Goal: Information Seeking & Learning: Find specific fact

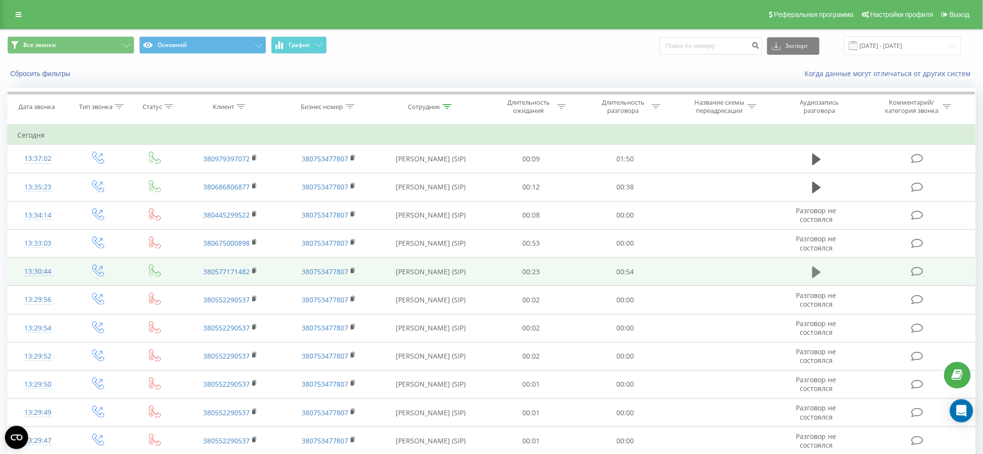
click at [820, 274] on icon at bounding box center [816, 273] width 9 height 14
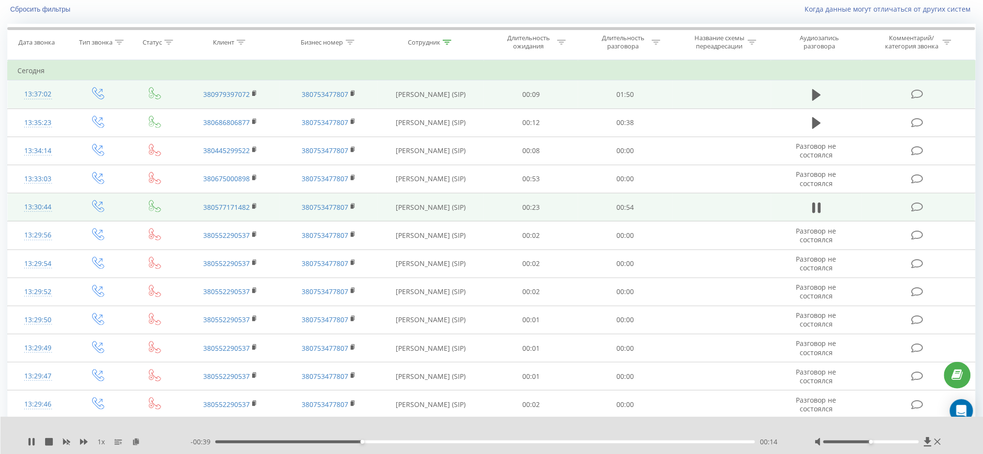
scroll to position [194, 0]
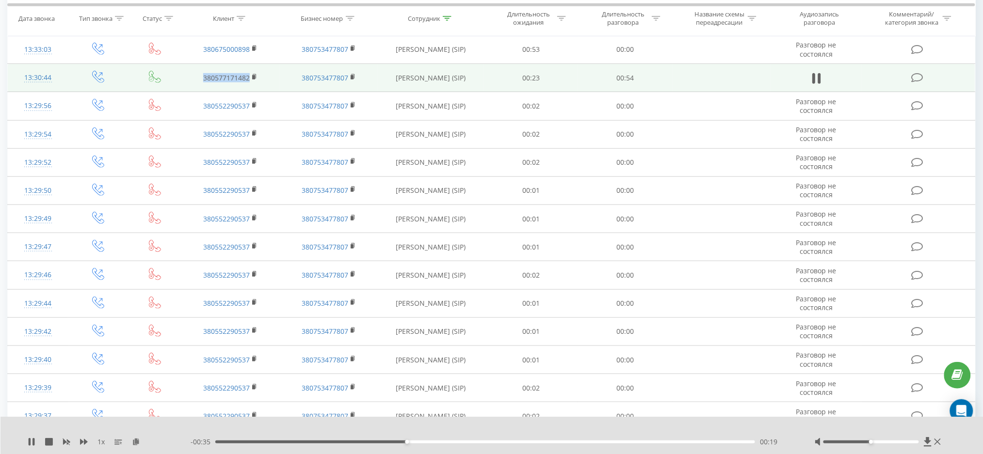
drag, startPoint x: 202, startPoint y: 78, endPoint x: 250, endPoint y: 81, distance: 48.2
click at [250, 81] on td "380577171482" at bounding box center [230, 78] width 98 height 28
copy link "380577171482"
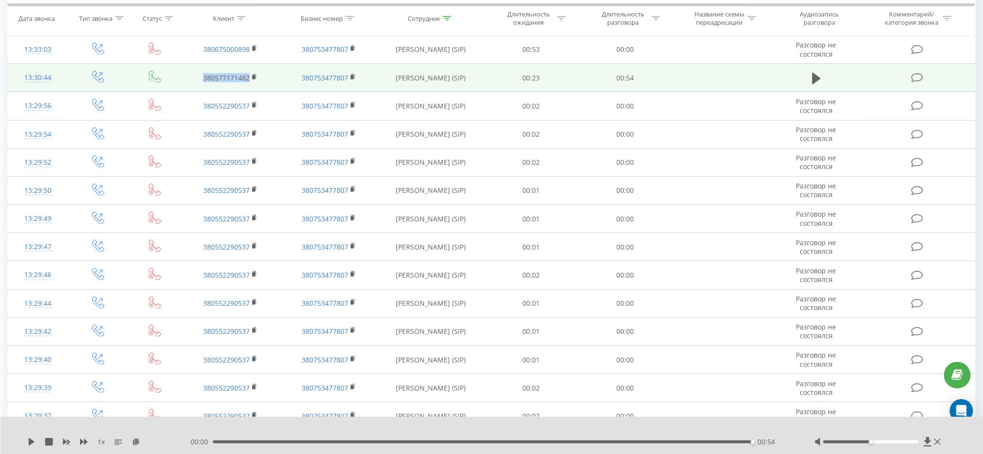
click at [196, 82] on td "380577171482" at bounding box center [230, 78] width 98 height 28
drag, startPoint x: 199, startPoint y: 78, endPoint x: 250, endPoint y: 83, distance: 51.2
click at [250, 83] on td "380577171482" at bounding box center [230, 78] width 98 height 28
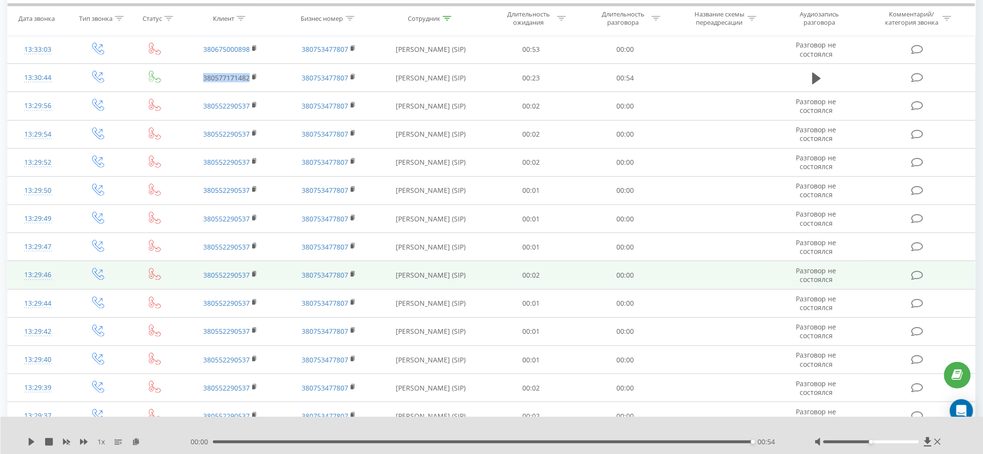
copy link "380577171482"
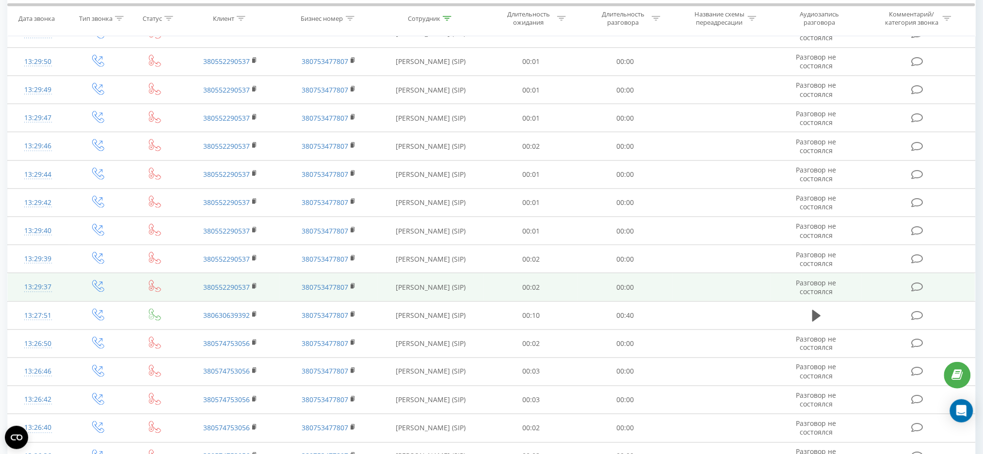
scroll to position [433, 0]
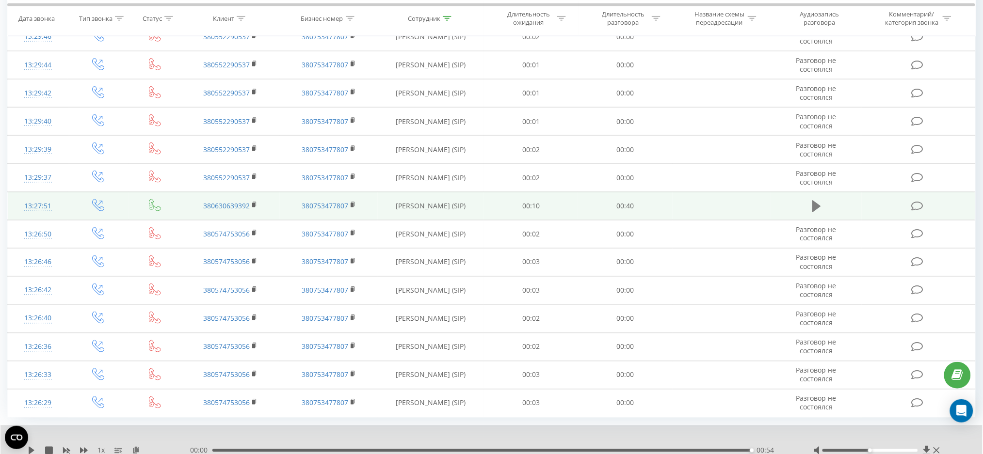
click at [817, 206] on icon at bounding box center [816, 207] width 9 height 12
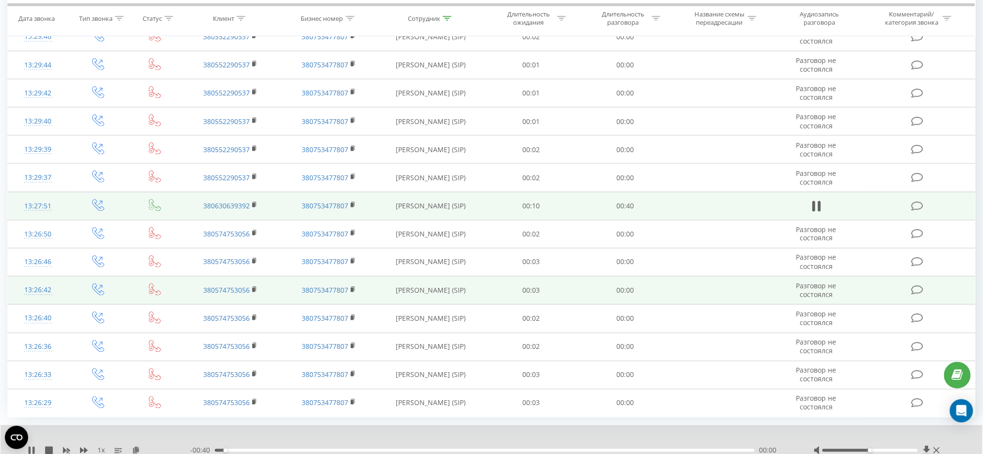
scroll to position [470, 0]
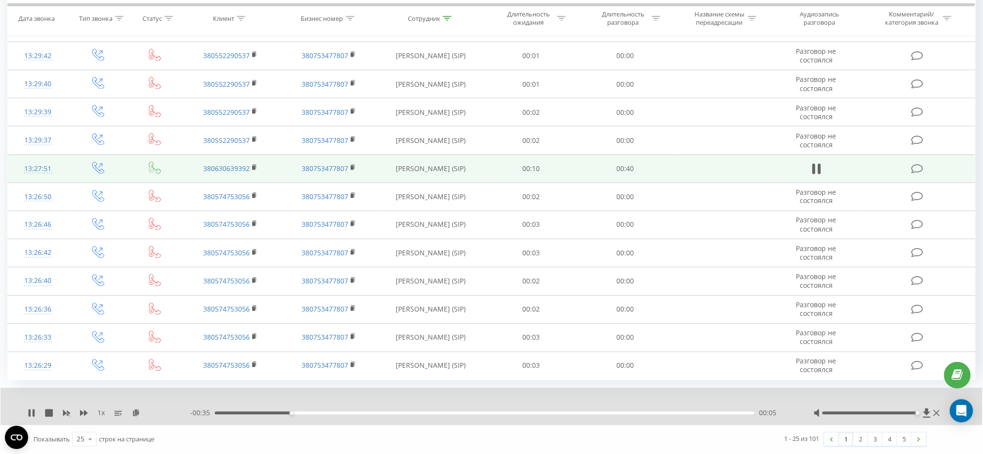
drag, startPoint x: 877, startPoint y: 413, endPoint x: 918, endPoint y: 413, distance: 41.2
click at [918, 413] on div "Accessibility label" at bounding box center [918, 414] width 4 height 4
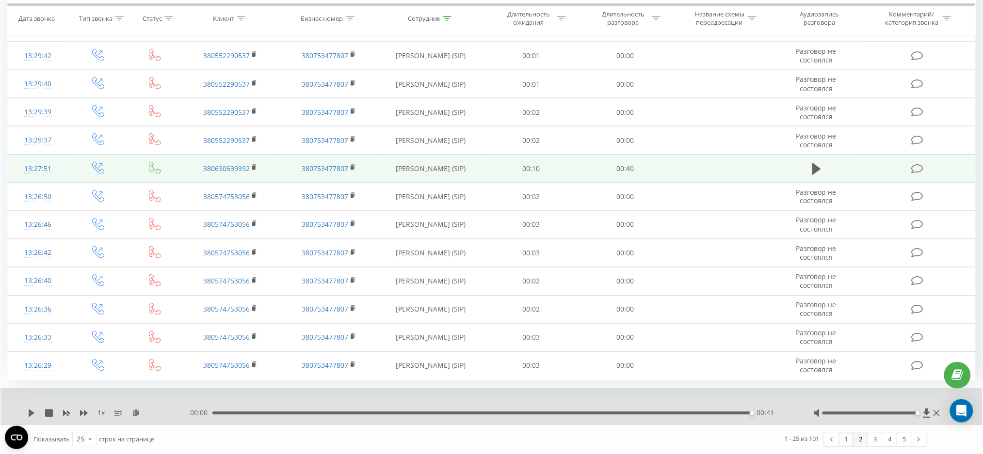
click at [863, 439] on link "2" at bounding box center [861, 440] width 15 height 14
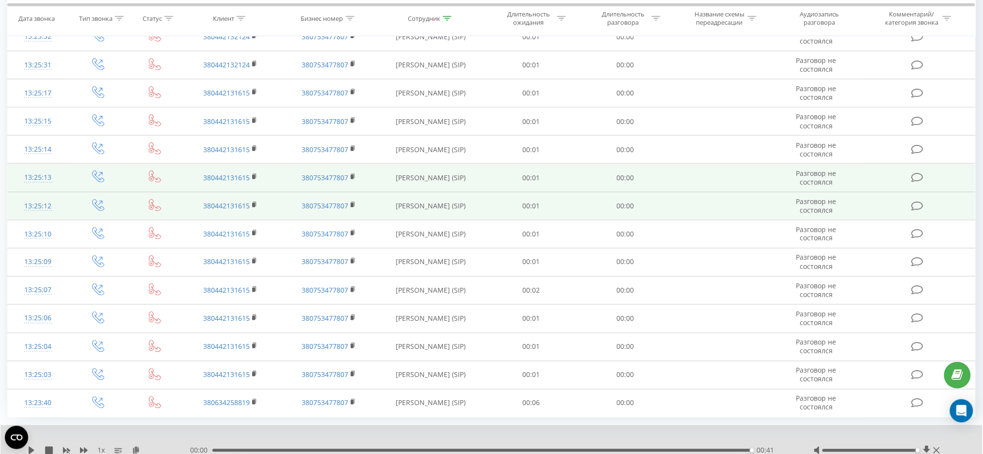
scroll to position [470, 0]
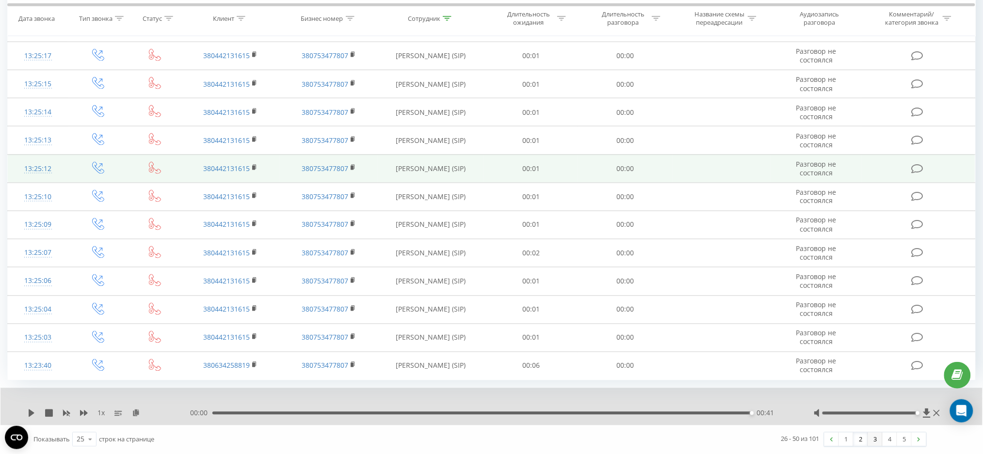
click at [871, 440] on link "3" at bounding box center [875, 440] width 15 height 14
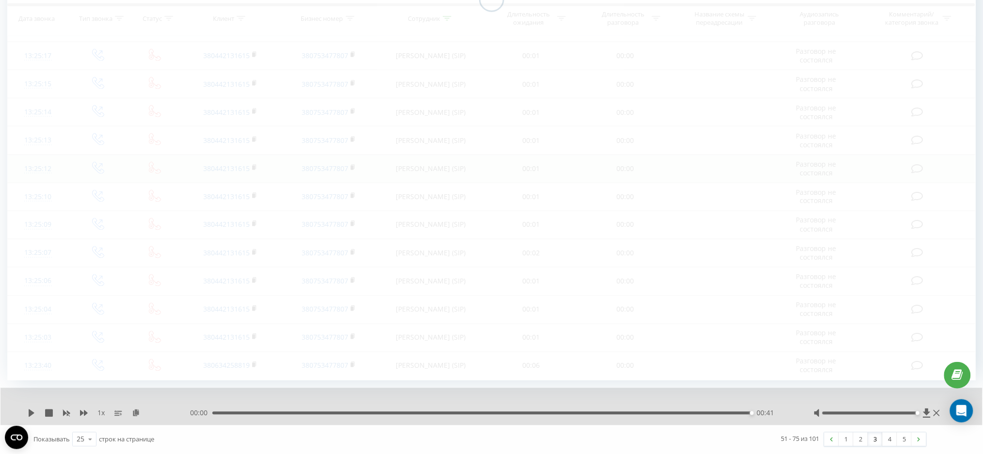
scroll to position [64, 0]
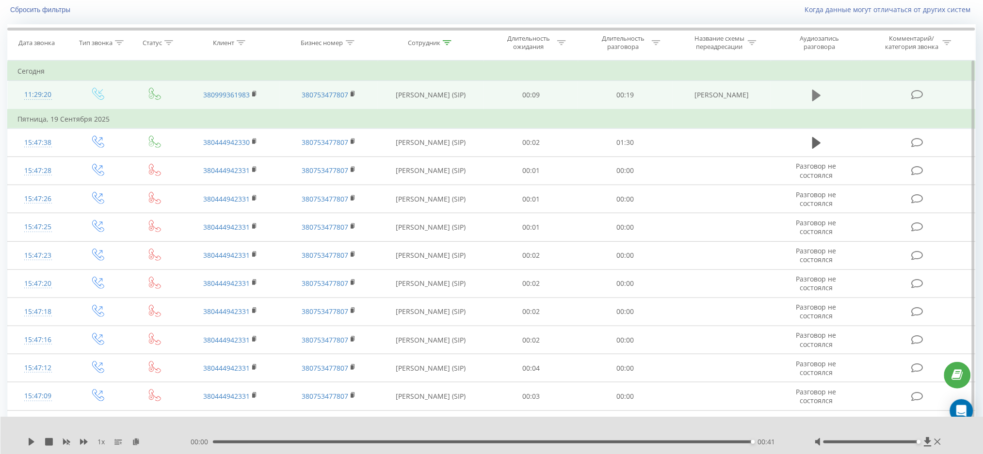
click at [818, 94] on icon at bounding box center [816, 96] width 9 height 12
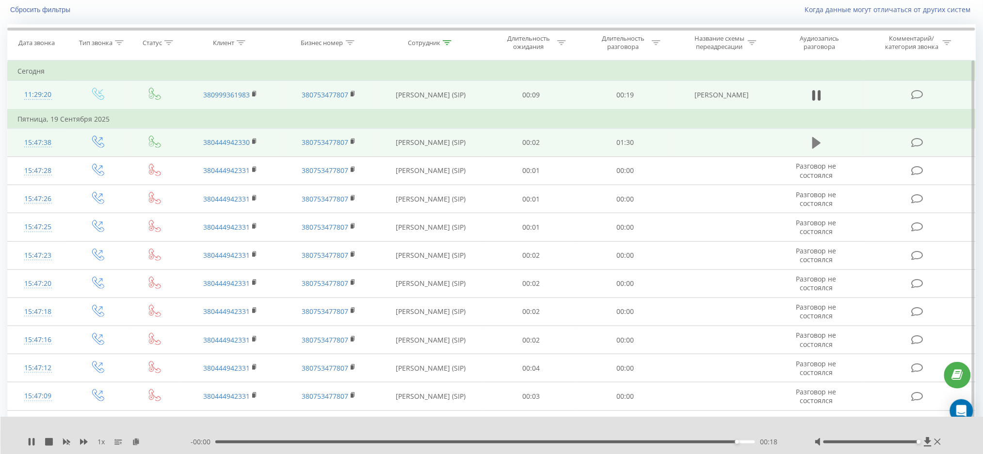
click at [817, 146] on icon at bounding box center [816, 143] width 9 height 14
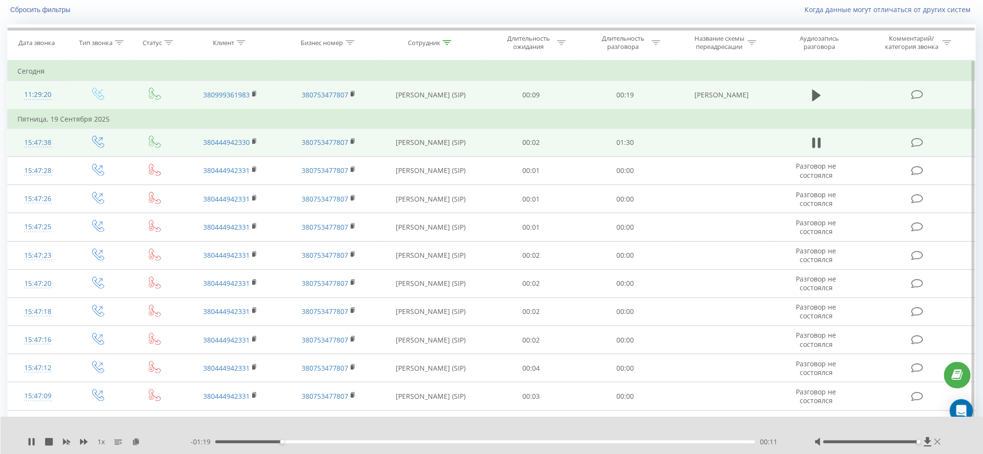
click at [937, 439] on icon at bounding box center [938, 442] width 6 height 8
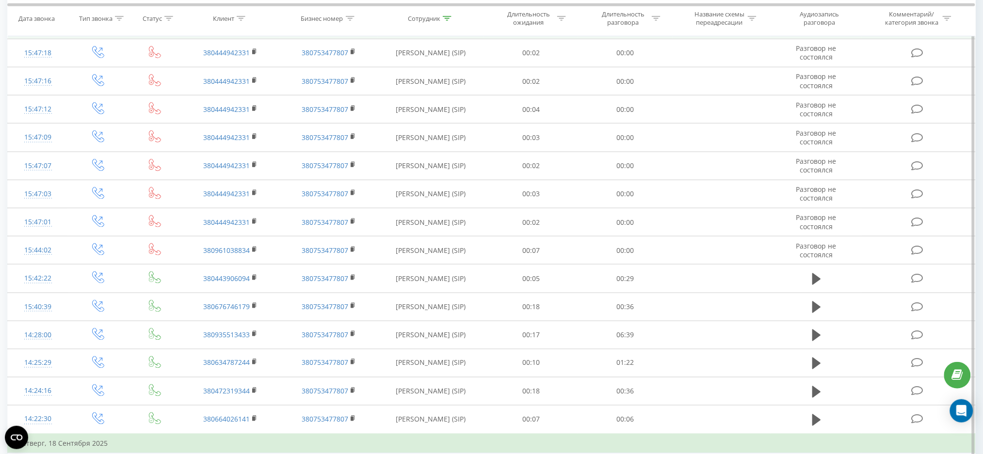
scroll to position [471, 0]
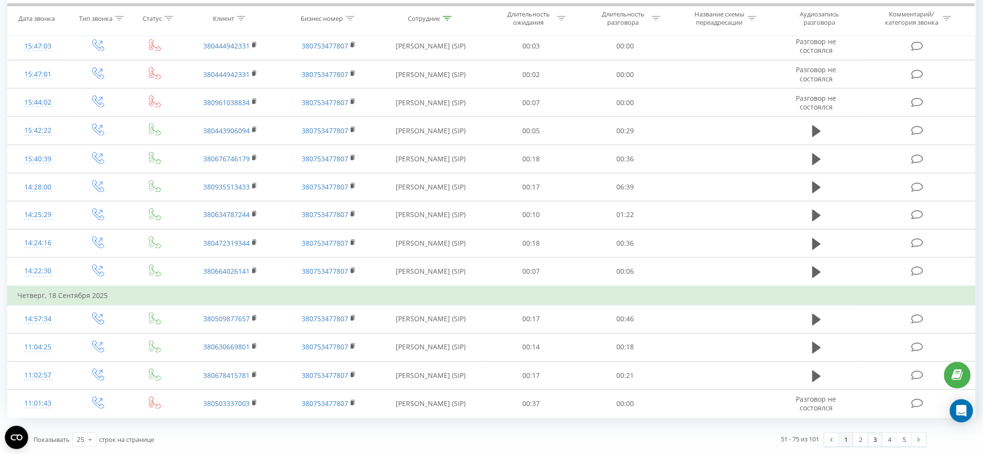
click at [845, 442] on link "1" at bounding box center [846, 441] width 15 height 14
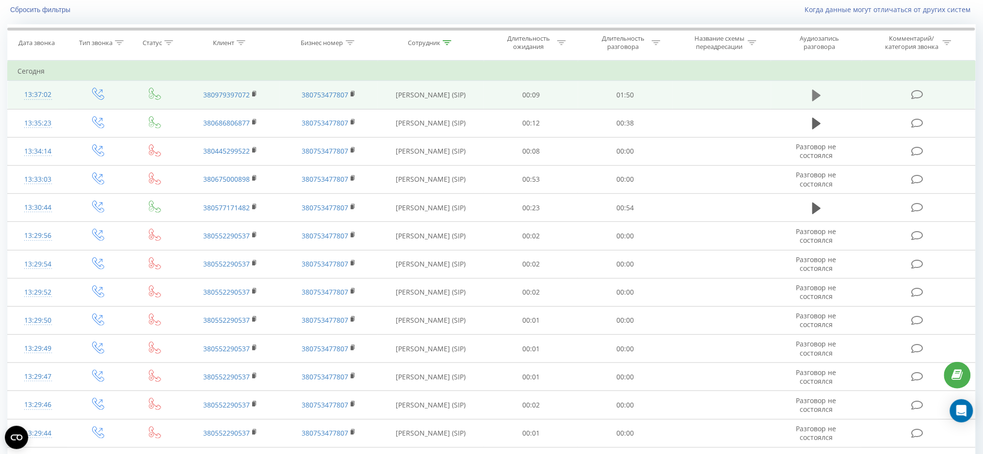
click at [819, 93] on icon at bounding box center [816, 96] width 9 height 14
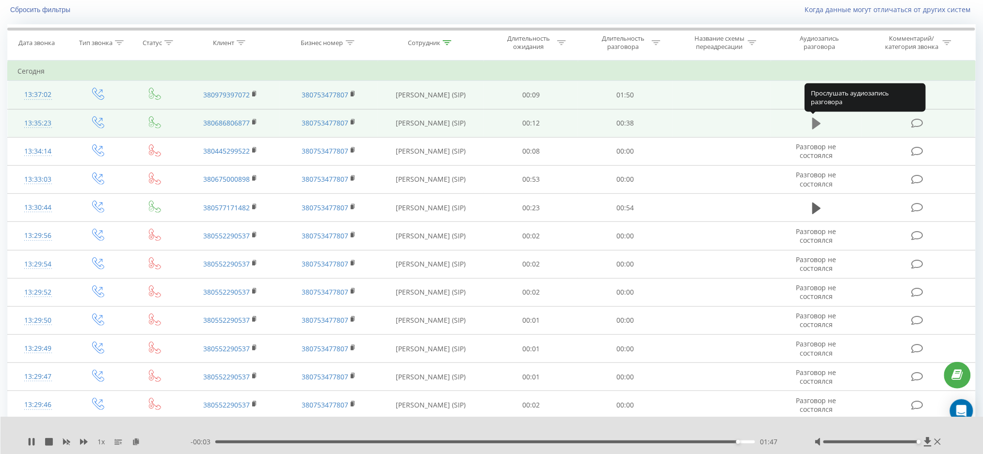
click at [817, 123] on icon at bounding box center [816, 124] width 9 height 12
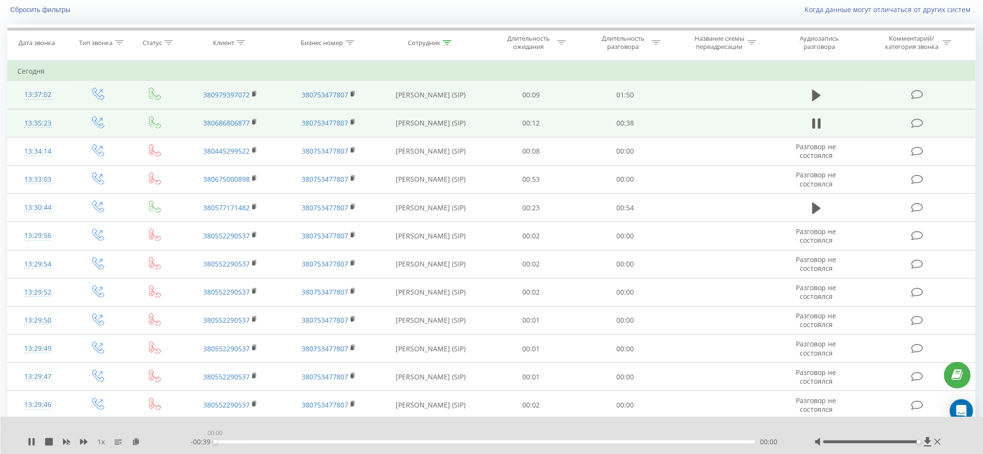
drag, startPoint x: 275, startPoint y: 442, endPoint x: 208, endPoint y: 449, distance: 67.3
click at [208, 449] on div "1 x - 00:39 00:00 00:00" at bounding box center [491, 435] width 983 height 37
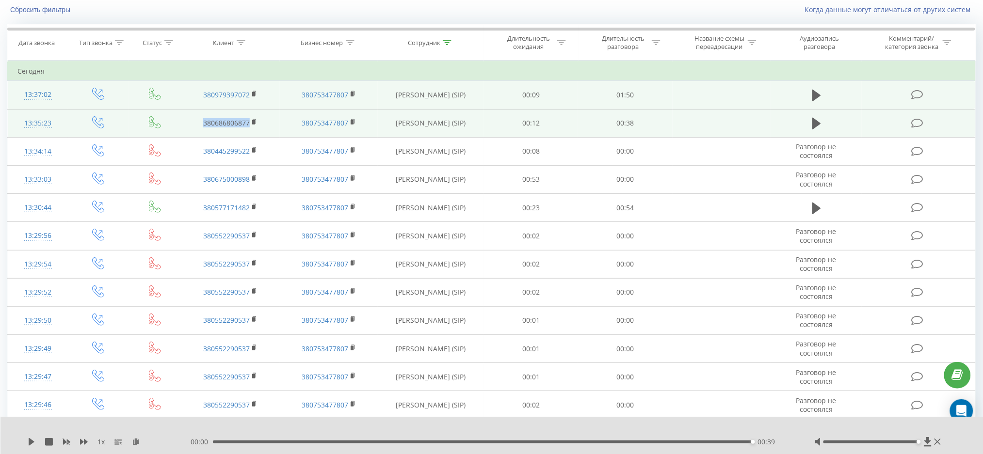
drag, startPoint x: 202, startPoint y: 122, endPoint x: 250, endPoint y: 117, distance: 48.2
click at [250, 117] on td "380686806877" at bounding box center [230, 123] width 98 height 28
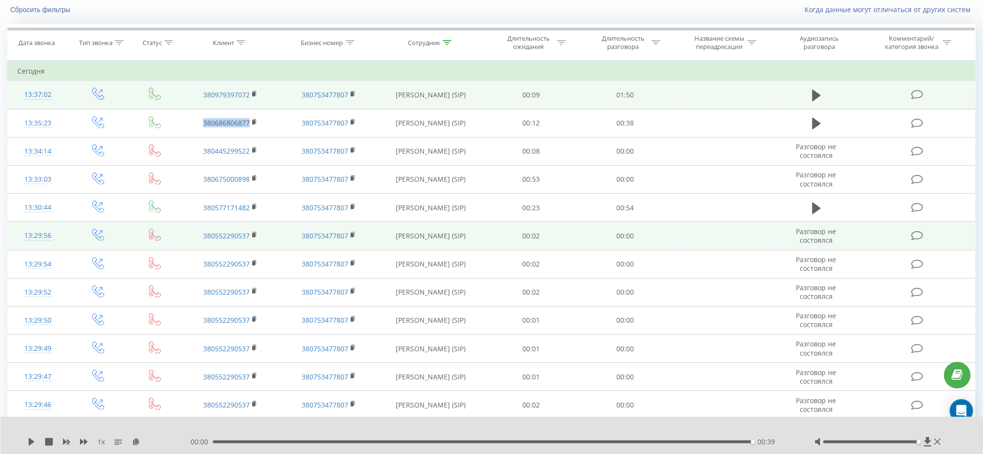
copy link "380686806877"
